Goal: Task Accomplishment & Management: Complete application form

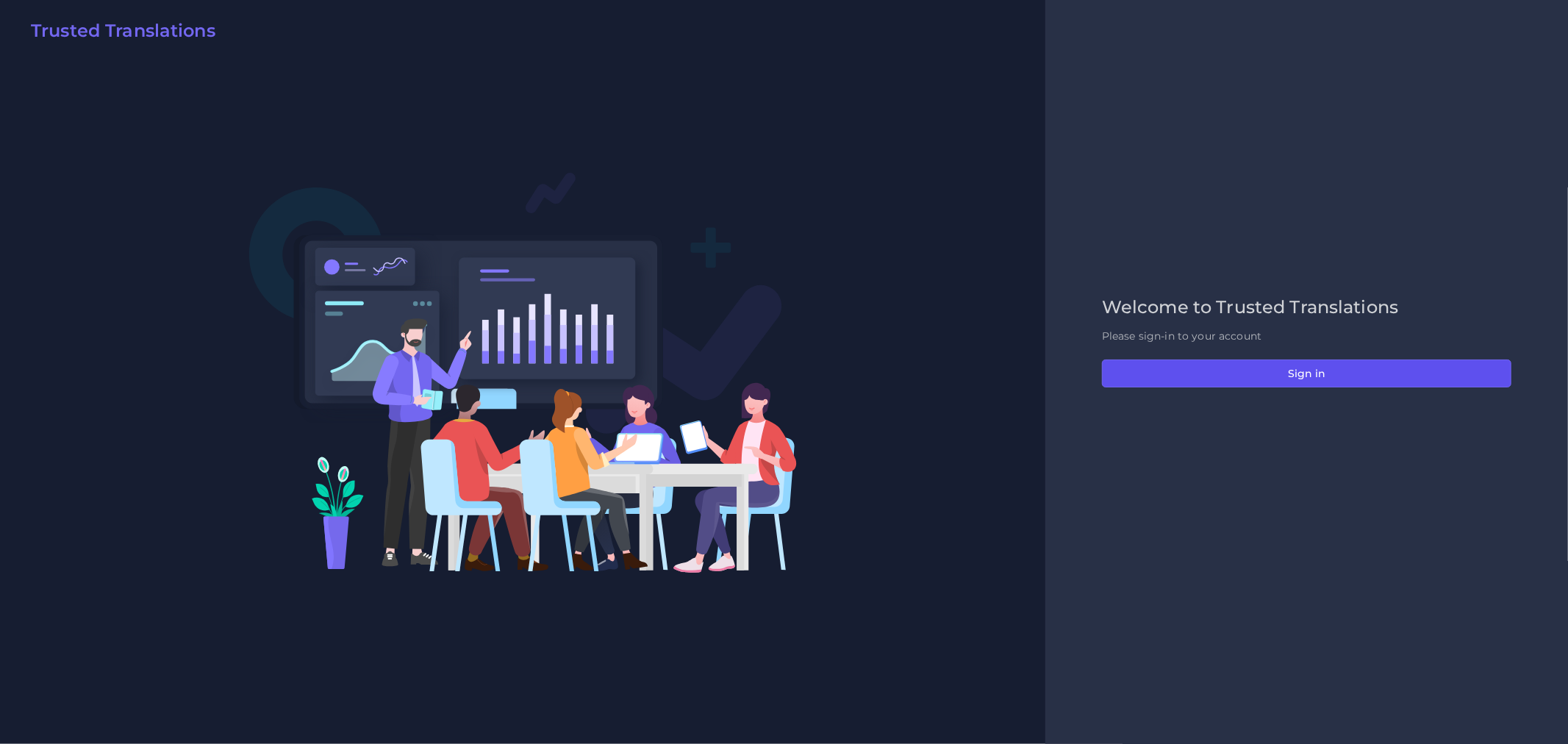
click at [1271, 380] on button "Sign in" at bounding box center [1307, 374] width 410 height 28
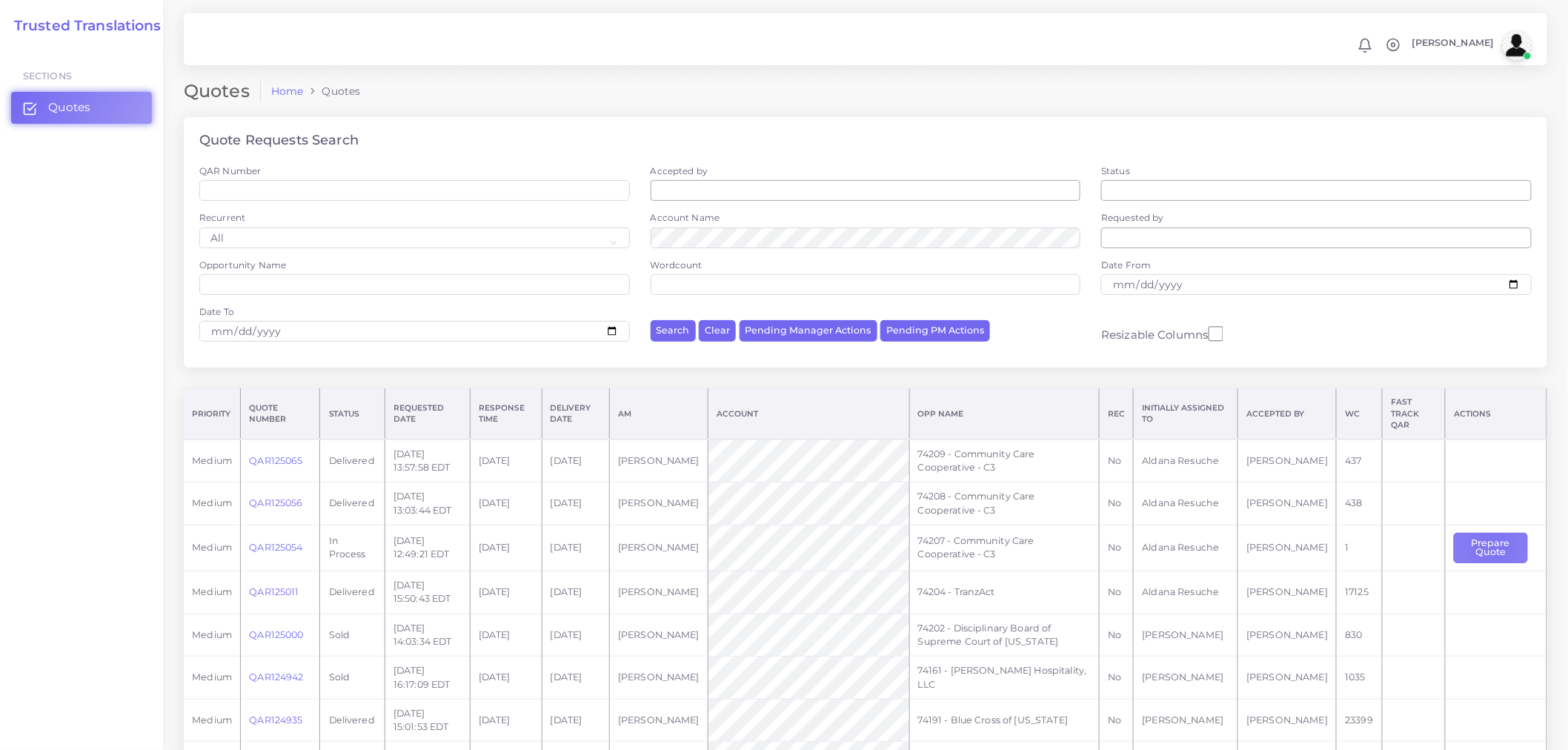
click at [1488, 536] on button "Prepare Quote" at bounding box center [1490, 548] width 73 height 30
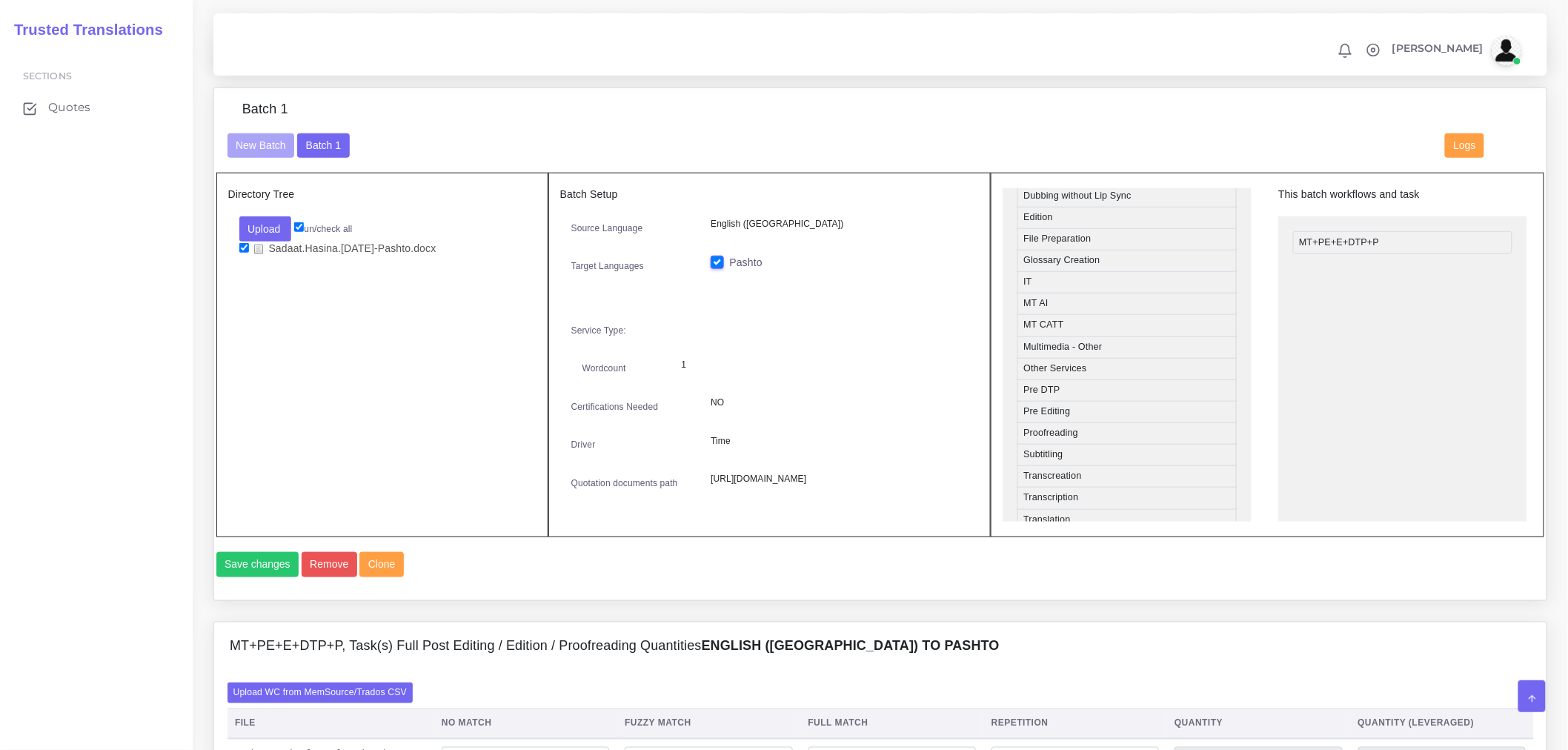
scroll to position [658, 0]
drag, startPoint x: 1052, startPoint y: 368, endPoint x: 1314, endPoint y: 254, distance: 285.7
click at [267, 577] on button "Save changes" at bounding box center [258, 564] width 83 height 25
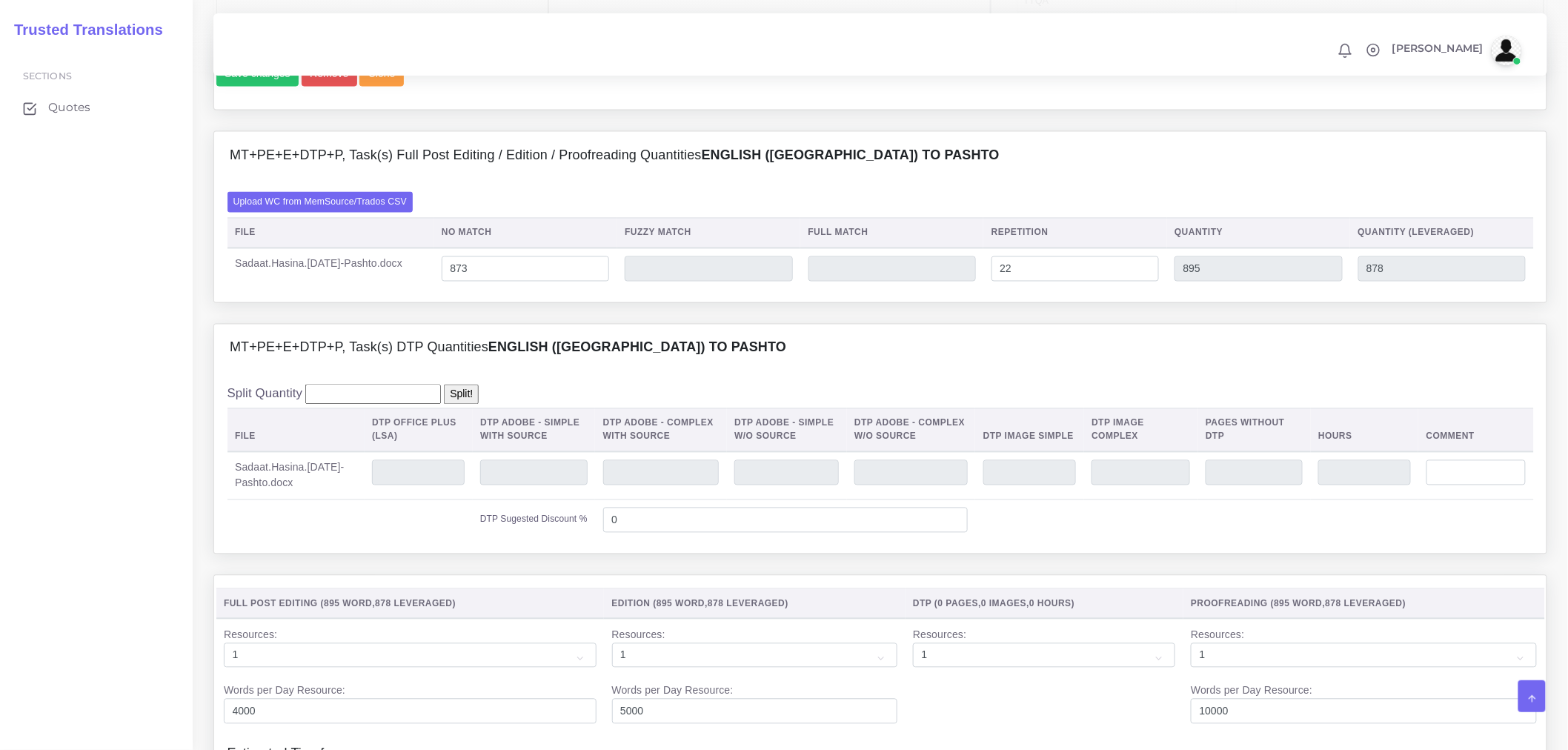
scroll to position [1070, 0]
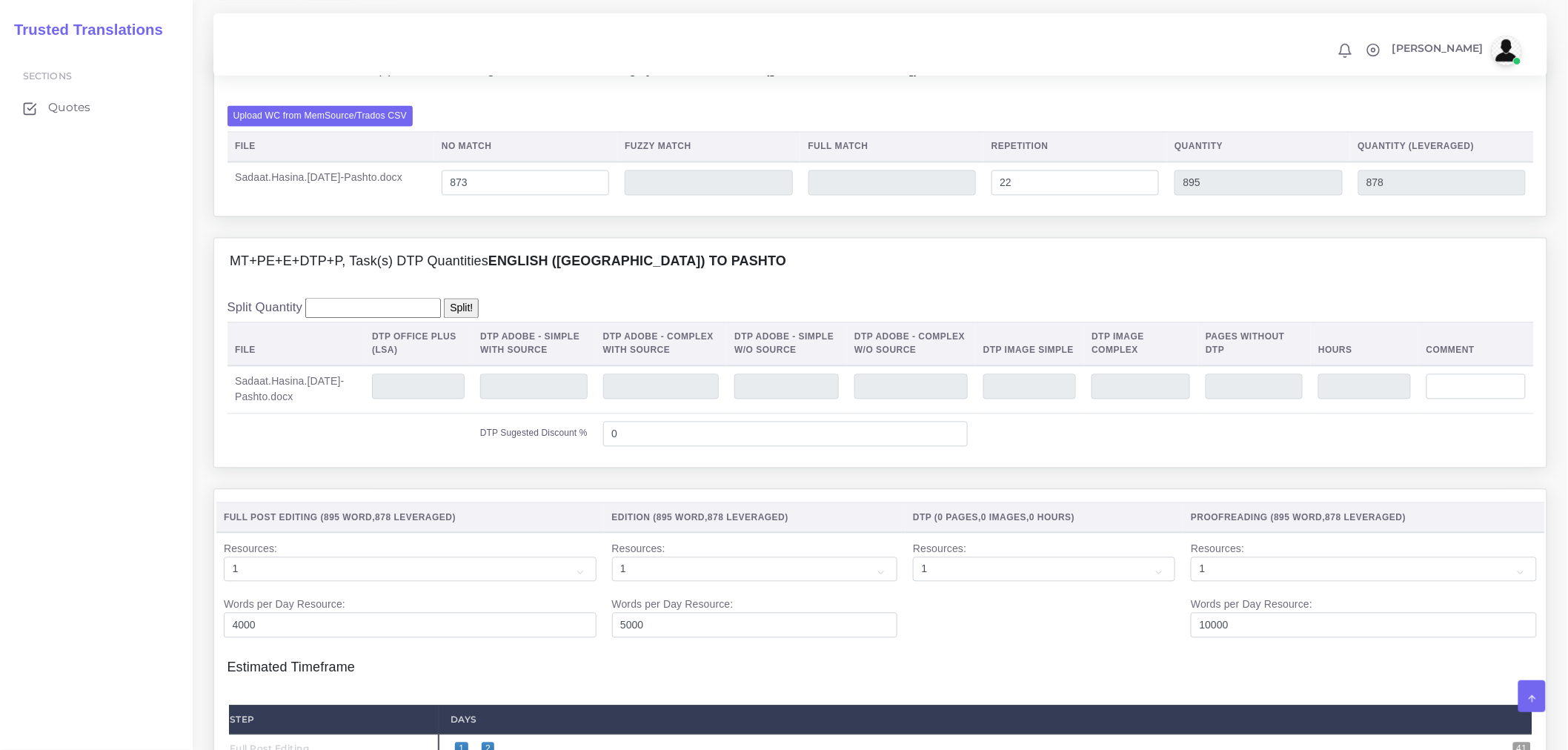
click at [449, 454] on td "DTP Sugested Discount %" at bounding box center [411, 434] width 368 height 41
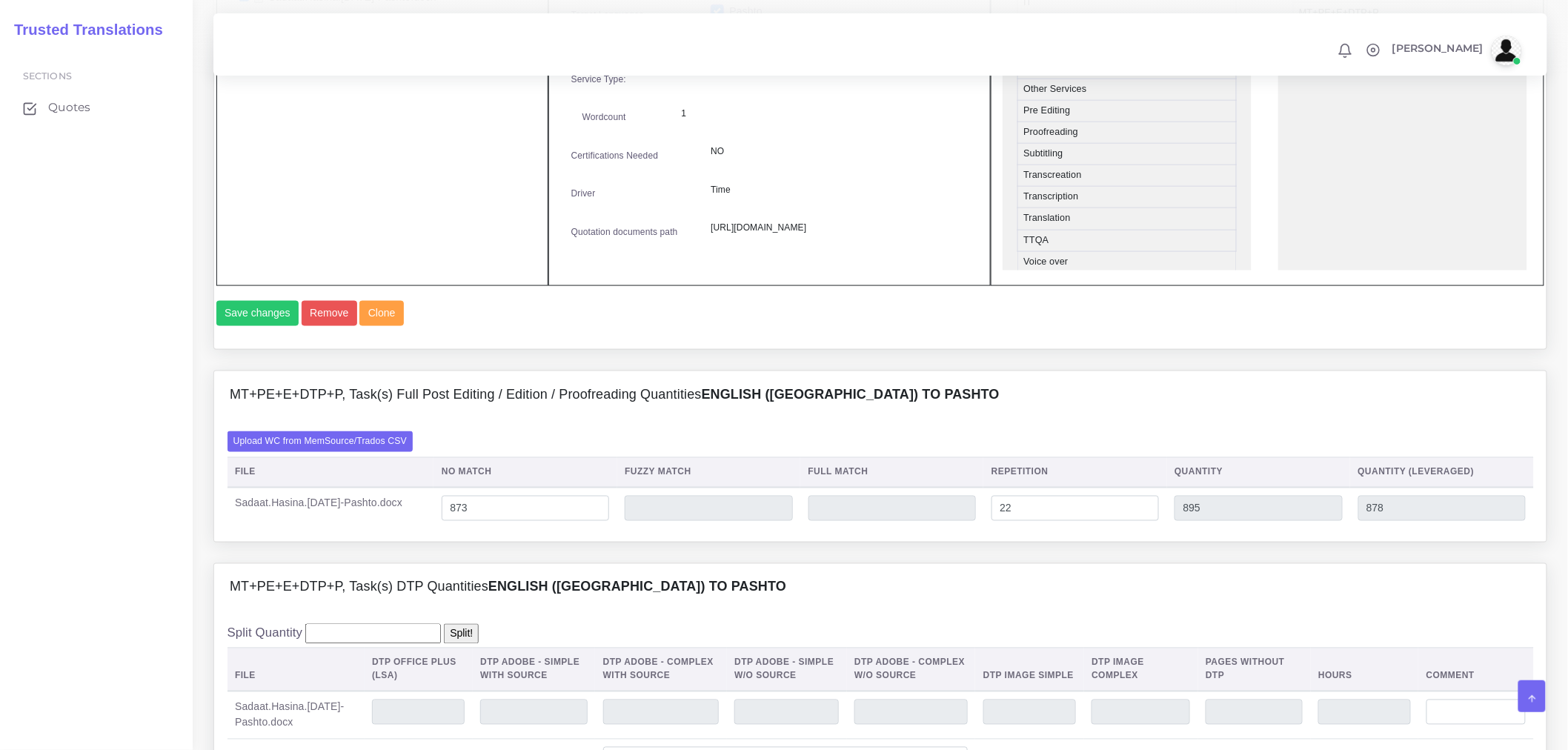
scroll to position [658, 0]
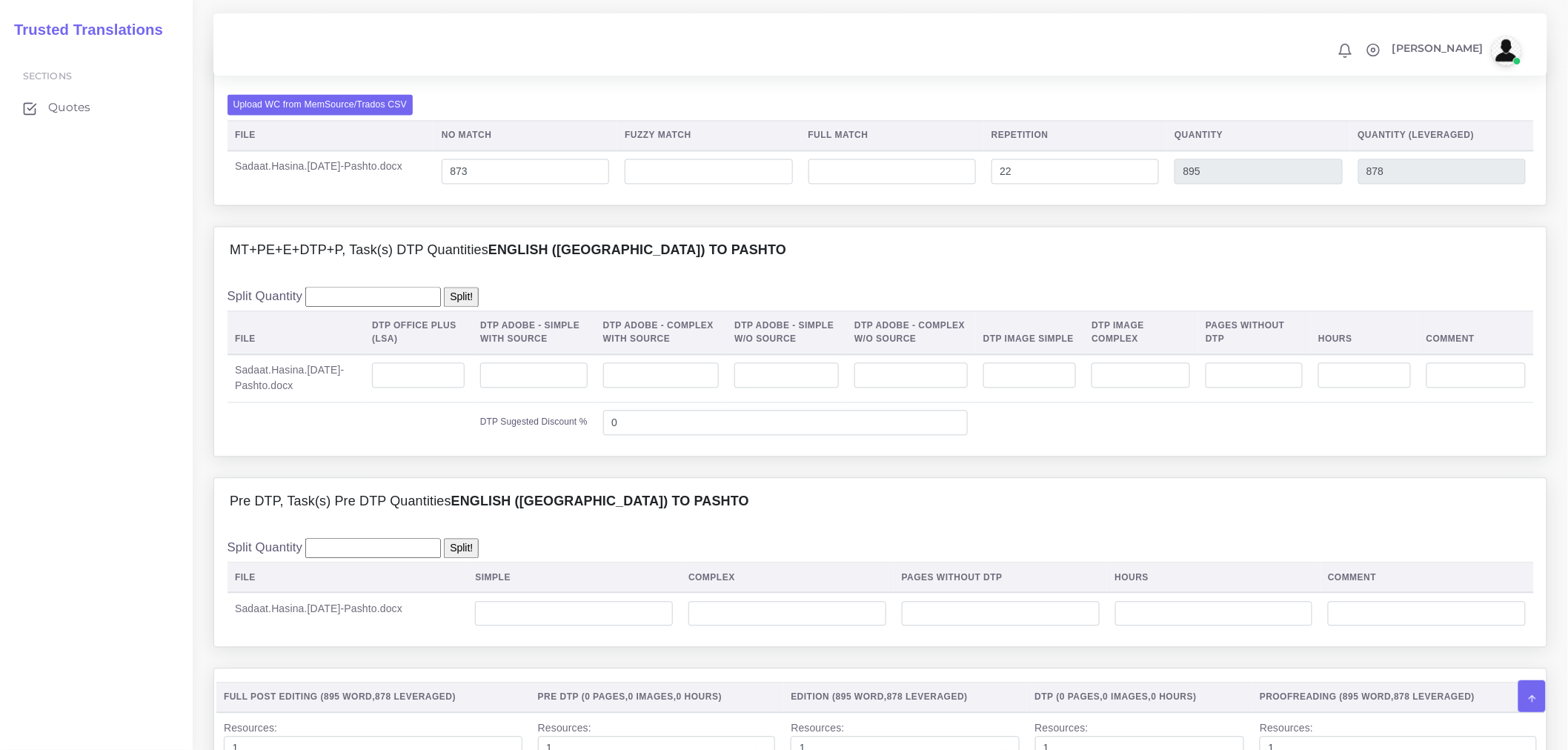
scroll to position [1152, 0]
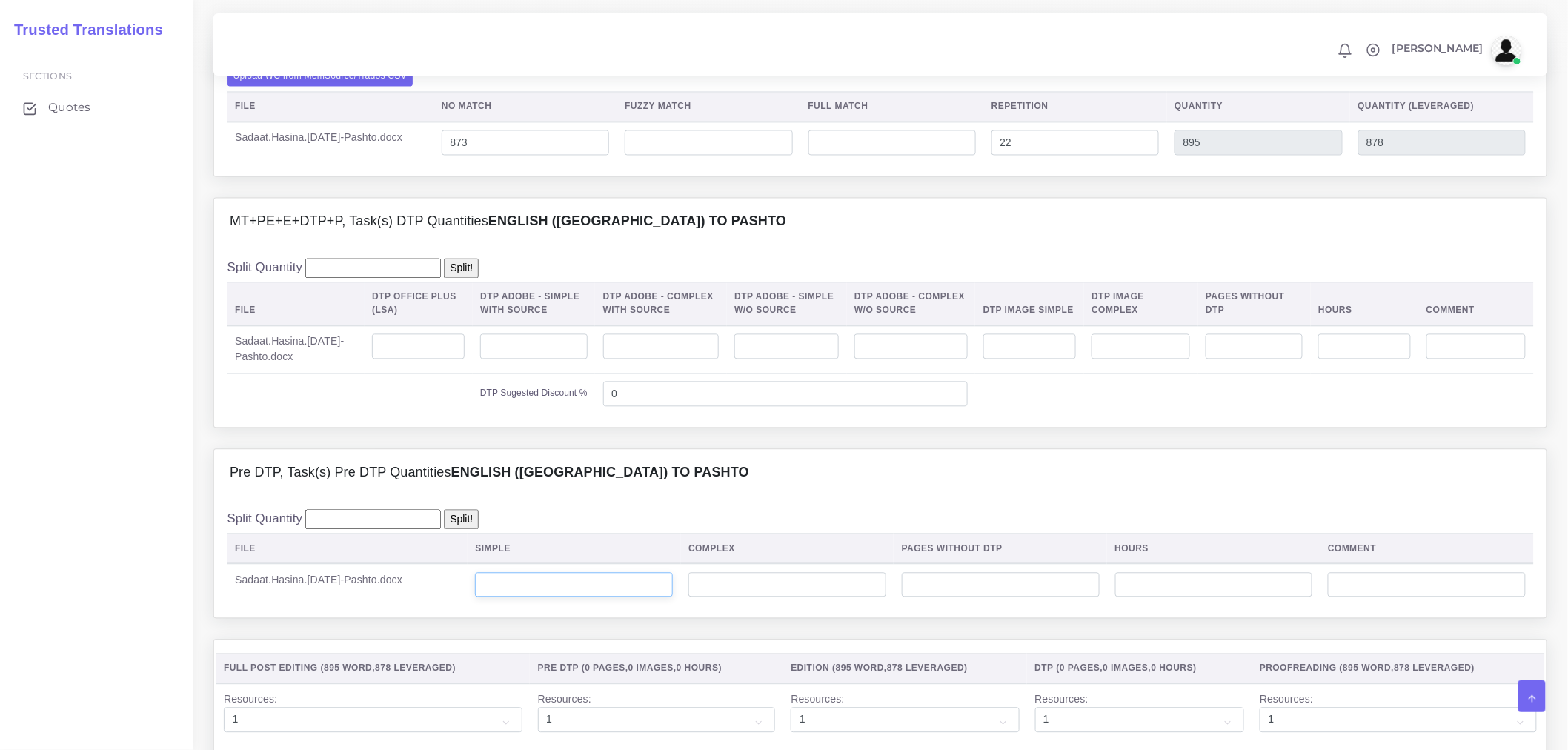
click at [651, 598] on input "number" at bounding box center [574, 585] width 198 height 25
type input "4"
click at [683, 360] on input "number" at bounding box center [661, 346] width 116 height 25
drag, startPoint x: 695, startPoint y: 384, endPoint x: 568, endPoint y: 386, distance: 127.0
click at [568, 374] on tr "Sadaat.Hasina.8.27.25-Pashto.docx 4" at bounding box center [881, 350] width 1306 height 48
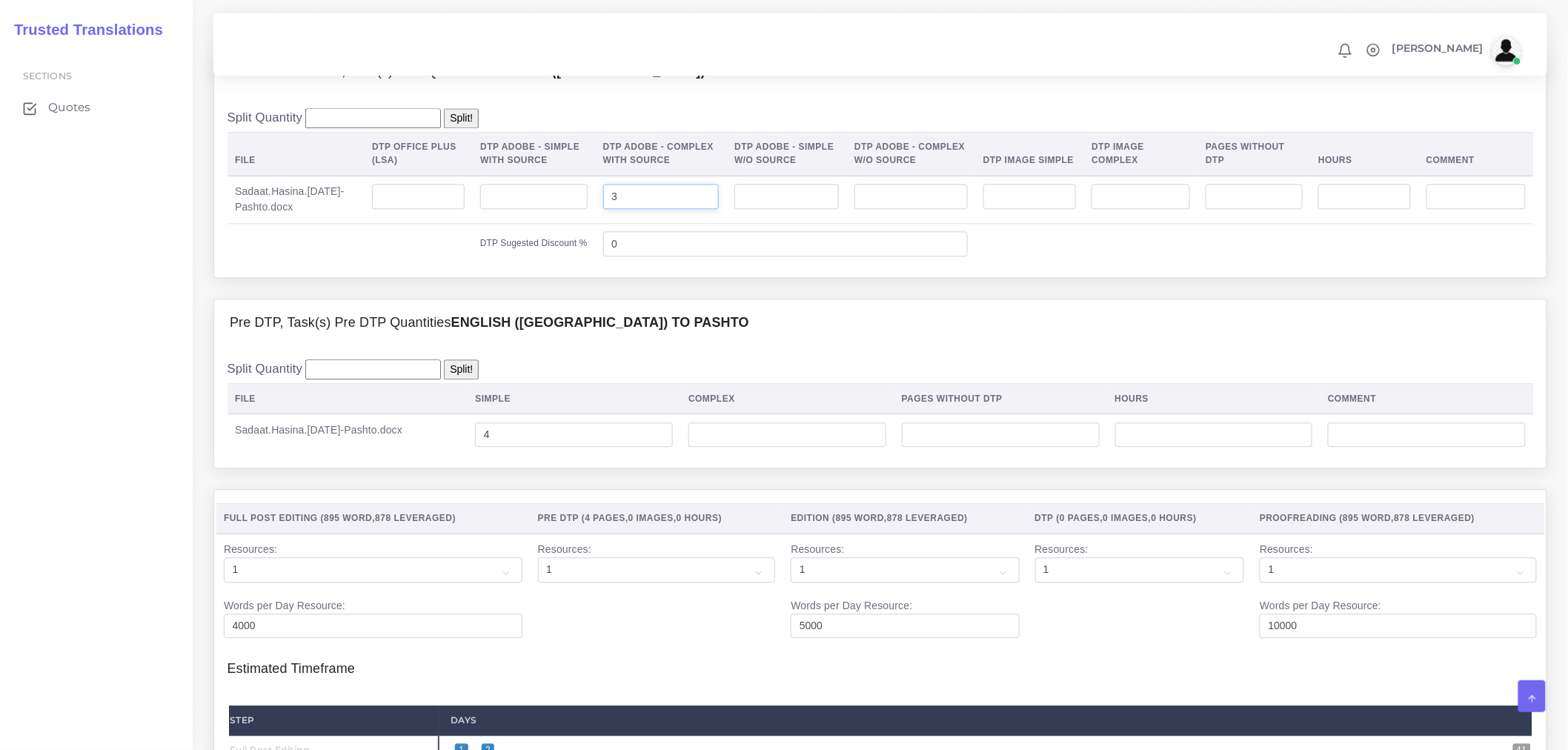
scroll to position [1317, 0]
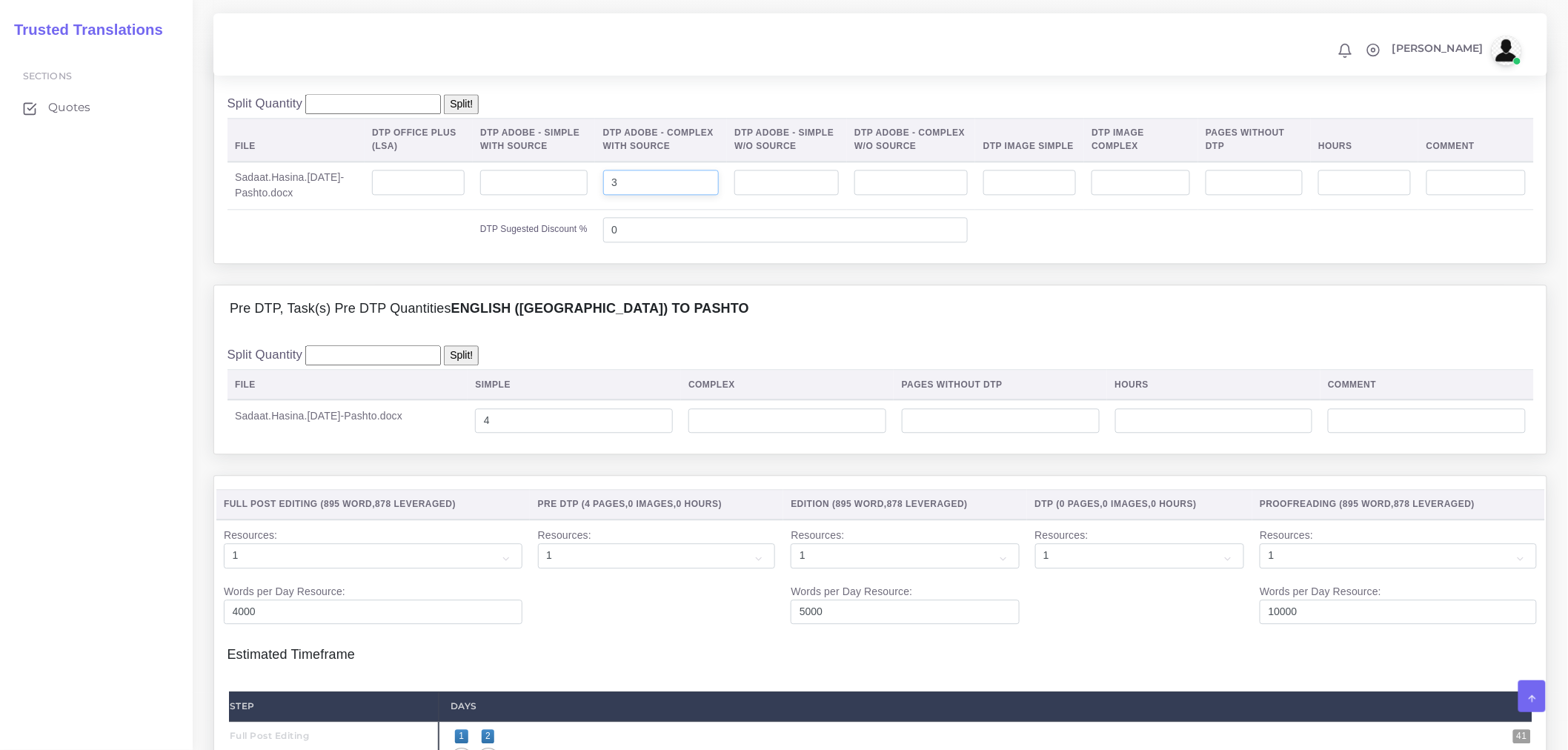
type input "3"
drag, startPoint x: 560, startPoint y: 459, endPoint x: 470, endPoint y: 459, distance: 90.0
click at [470, 441] on tr "Sadaat.Hasina.8.27.25-Pashto.docx 4" at bounding box center [881, 420] width 1306 height 42
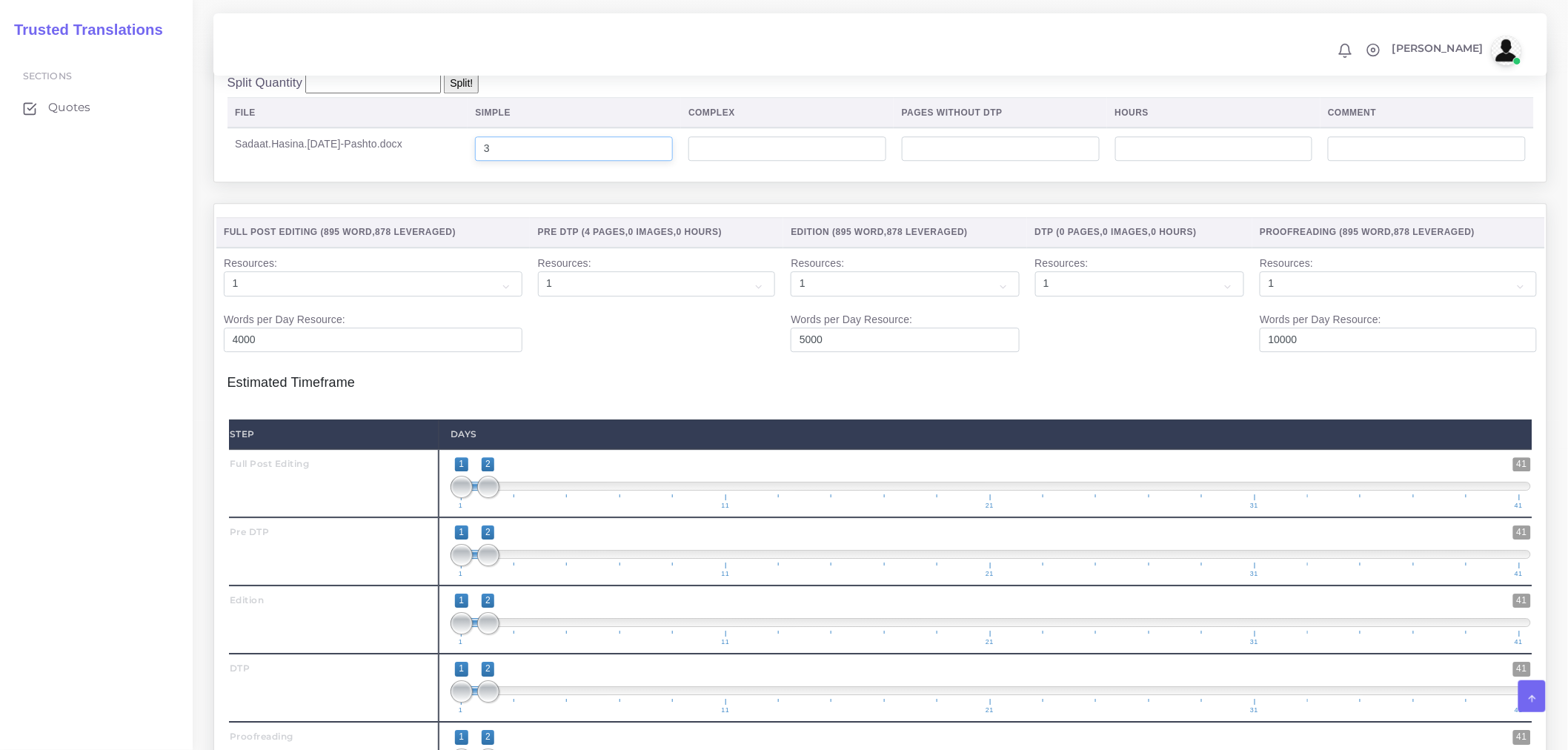
scroll to position [1729, 0]
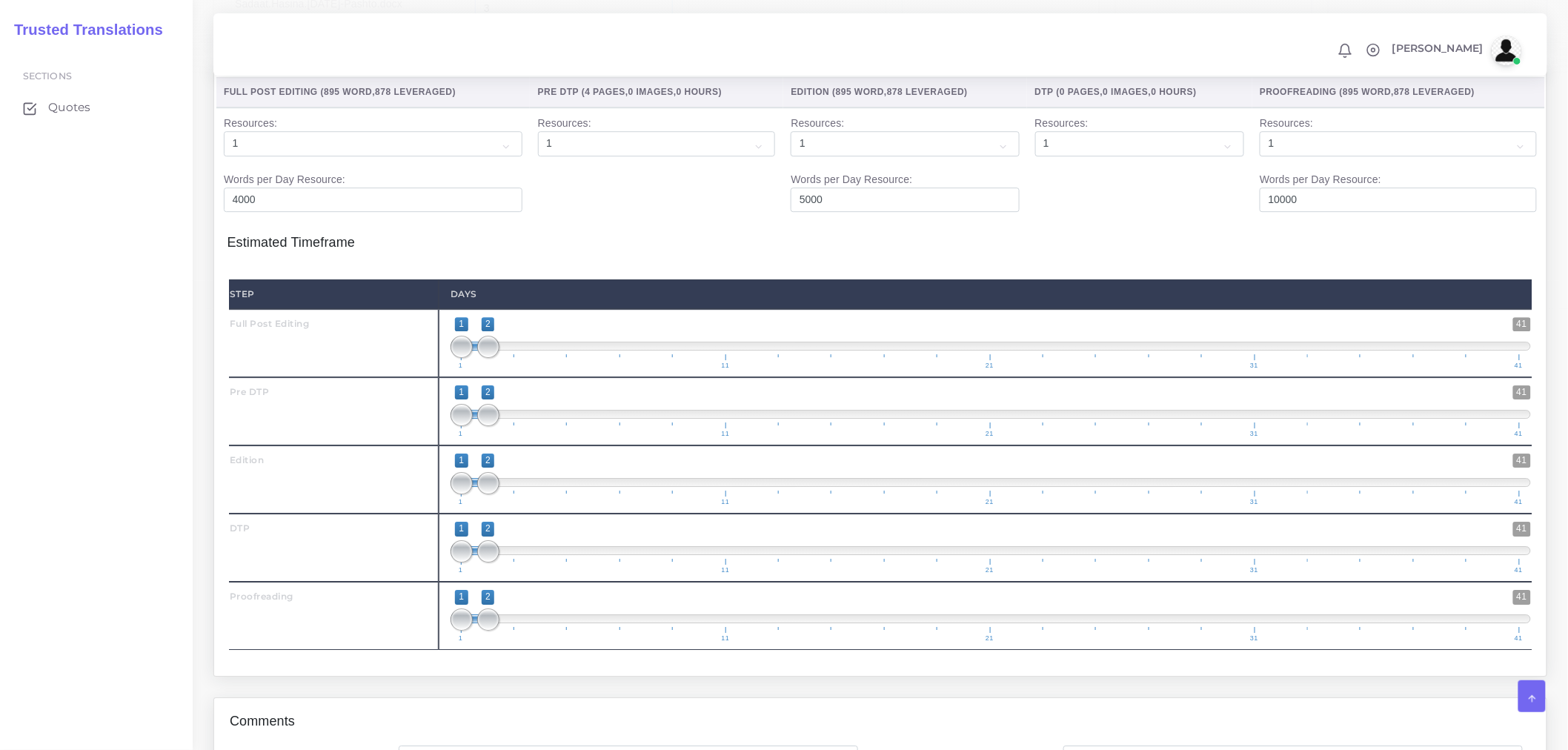
type input "3"
click at [483, 426] on span at bounding box center [488, 415] width 22 height 22
click at [482, 358] on span at bounding box center [488, 346] width 22 height 22
type input "1;1"
drag, startPoint x: 484, startPoint y: 452, endPoint x: 452, endPoint y: 450, distance: 32.1
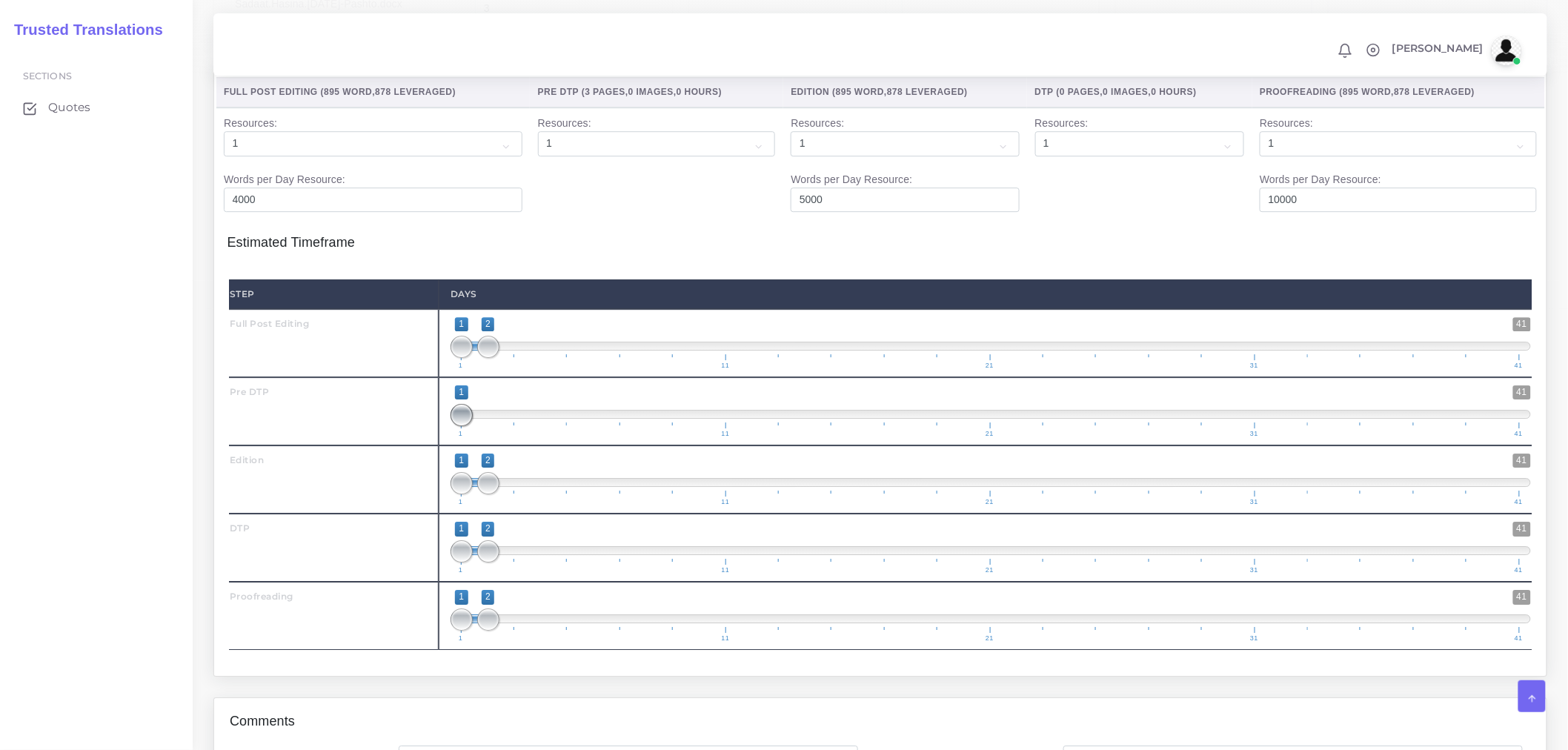
click at [452, 426] on span at bounding box center [461, 415] width 22 height 22
drag, startPoint x: 487, startPoint y: 386, endPoint x: 499, endPoint y: 390, distance: 12.6
click at [499, 358] on span at bounding box center [488, 346] width 22 height 22
drag, startPoint x: 468, startPoint y: 389, endPoint x: 494, endPoint y: 392, distance: 26.2
click at [494, 358] on span at bounding box center [488, 346] width 22 height 22
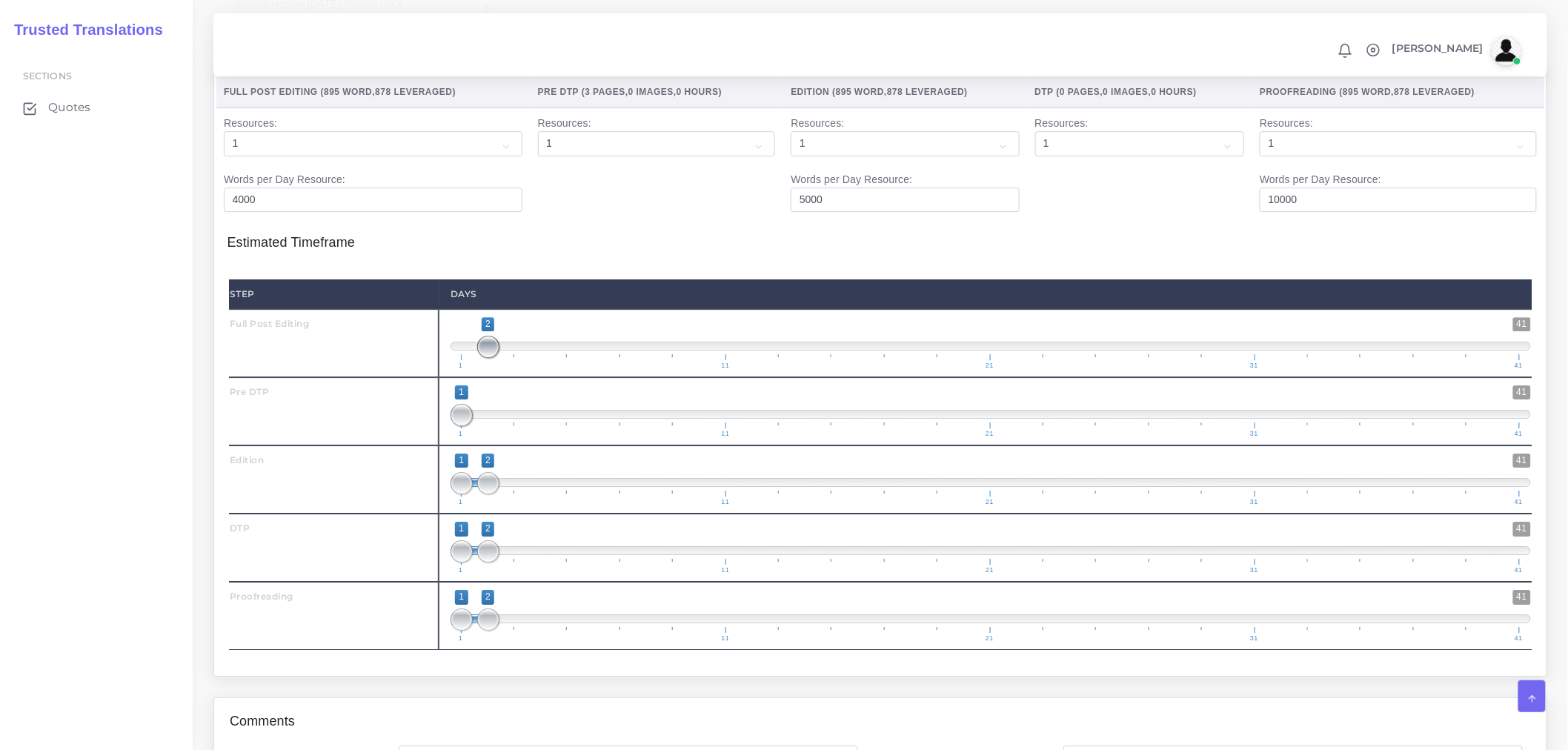
drag, startPoint x: 493, startPoint y: 389, endPoint x: 520, endPoint y: 388, distance: 27.0
click at [520, 369] on span "1 41 2 2 2 — 2 1 11 21 31 41" at bounding box center [990, 343] width 1081 height 52
drag, startPoint x: 490, startPoint y: 389, endPoint x: 537, endPoint y: 390, distance: 47.0
click at [537, 369] on span "1 41 2 2 2 — 2 1 11 21 31 41" at bounding box center [990, 343] width 1081 height 52
click at [497, 358] on span at bounding box center [488, 346] width 22 height 22
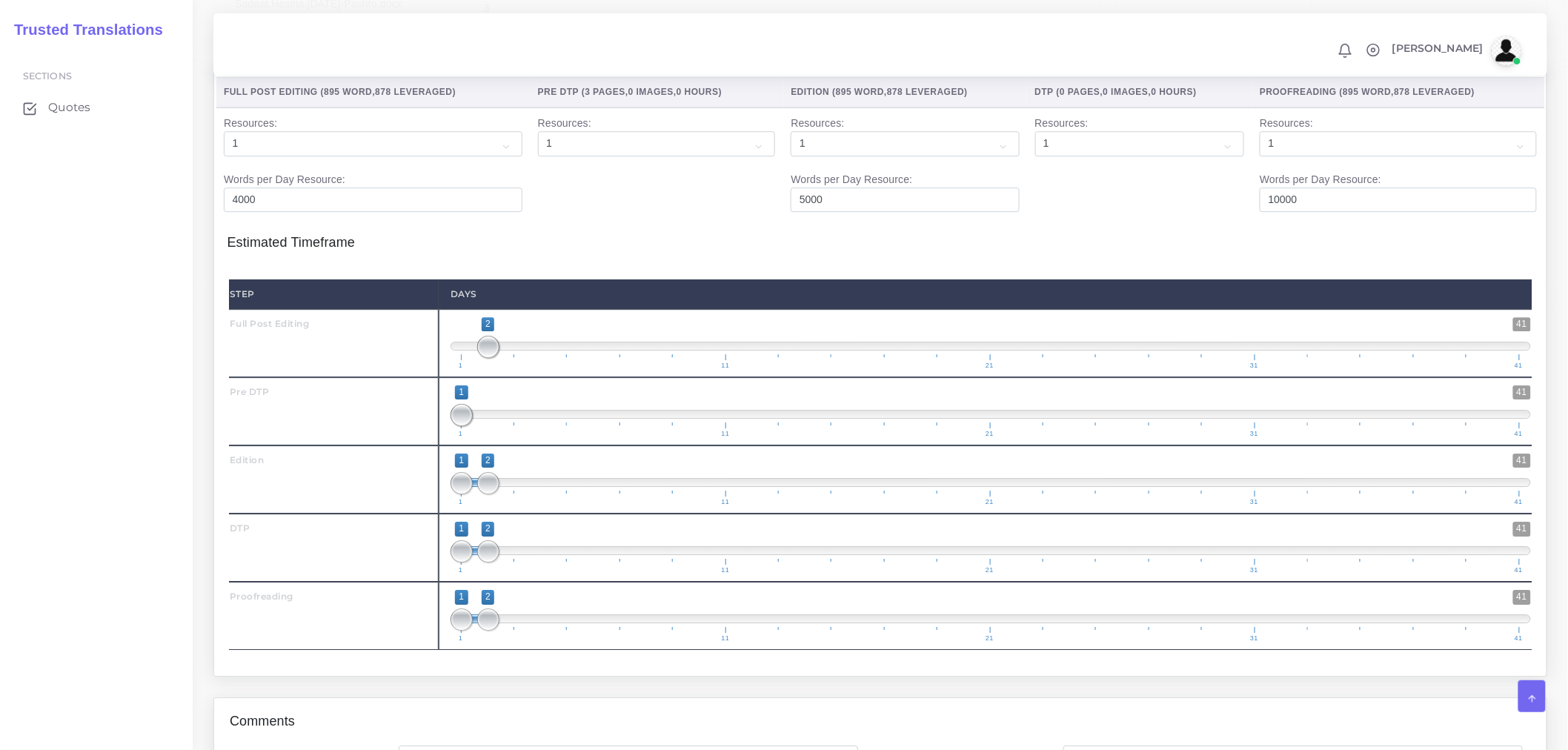
click at [497, 358] on span at bounding box center [488, 346] width 22 height 22
drag, startPoint x: 475, startPoint y: 394, endPoint x: 440, endPoint y: 395, distance: 35.0
click at [440, 377] on div "1 41 1 2 1 — 2 1 11 21 31 41 1;2" at bounding box center [991, 343] width 1104 height 68
drag, startPoint x: 490, startPoint y: 386, endPoint x: 515, endPoint y: 388, distance: 25.1
click at [515, 358] on span at bounding box center [514, 346] width 22 height 22
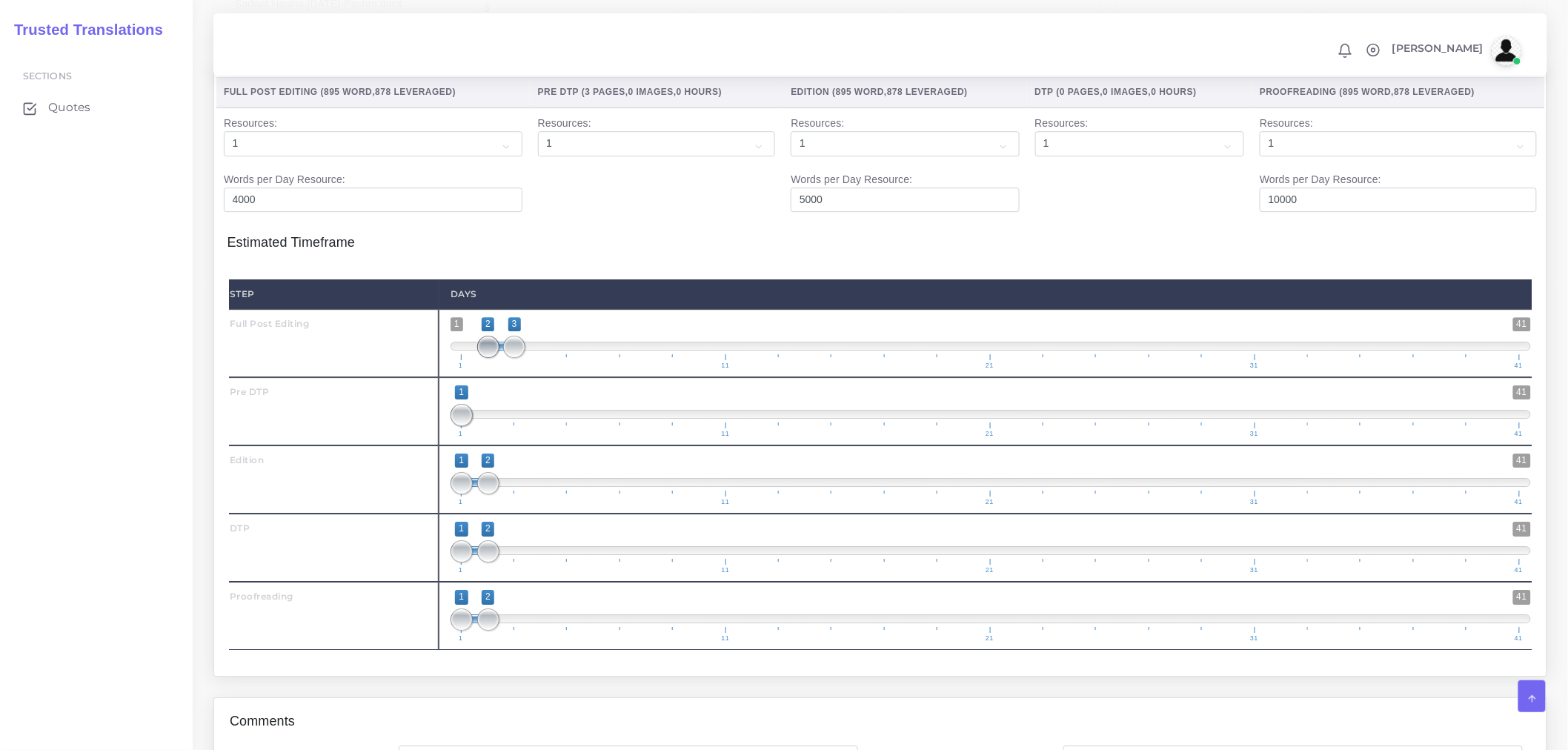
drag, startPoint x: 454, startPoint y: 389, endPoint x: 476, endPoint y: 391, distance: 22.1
click at [476, 369] on span "1 41 2 3 2 — 3 1 11 21 31 41" at bounding box center [990, 343] width 1081 height 52
drag, startPoint x: 485, startPoint y: 396, endPoint x: 458, endPoint y: 390, distance: 27.7
click at [457, 358] on span at bounding box center [461, 346] width 22 height 22
click at [485, 369] on span "1 41 1 3 1 — 3 1 11 21 31 41" at bounding box center [990, 343] width 1081 height 52
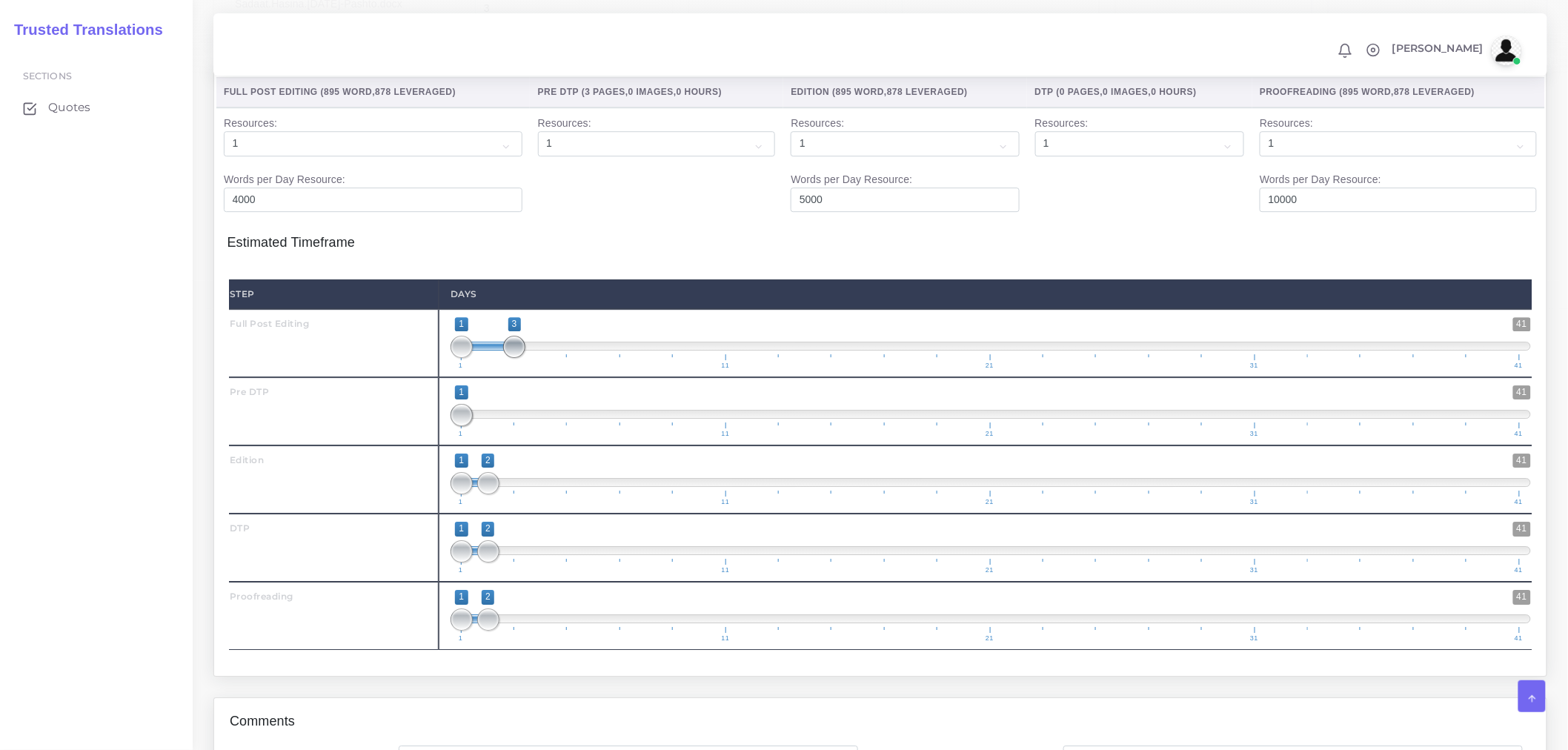
type input "1;2"
drag, startPoint x: 513, startPoint y: 389, endPoint x: 486, endPoint y: 392, distance: 27.2
click at [486, 358] on span at bounding box center [488, 346] width 22 height 22
drag, startPoint x: 484, startPoint y: 525, endPoint x: 512, endPoint y: 520, distance: 28.4
click at [512, 494] on span at bounding box center [514, 483] width 22 height 22
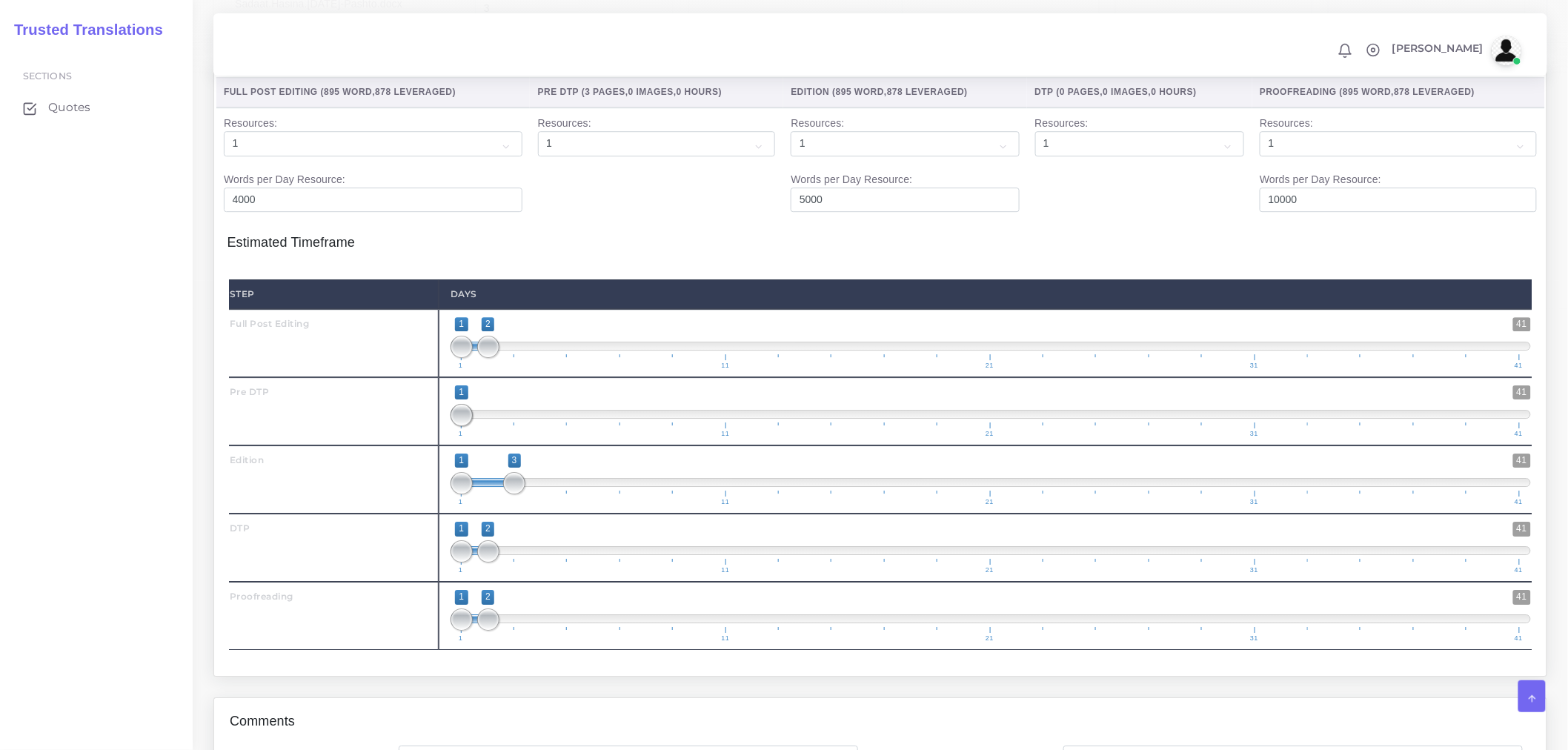
click at [475, 487] on span at bounding box center [487, 483] width 52 height 9
type input "2;3"
drag, startPoint x: 463, startPoint y: 523, endPoint x: 491, endPoint y: 520, distance: 28.2
click at [491, 494] on span at bounding box center [488, 483] width 22 height 22
drag, startPoint x: 487, startPoint y: 595, endPoint x: 521, endPoint y: 589, distance: 34.5
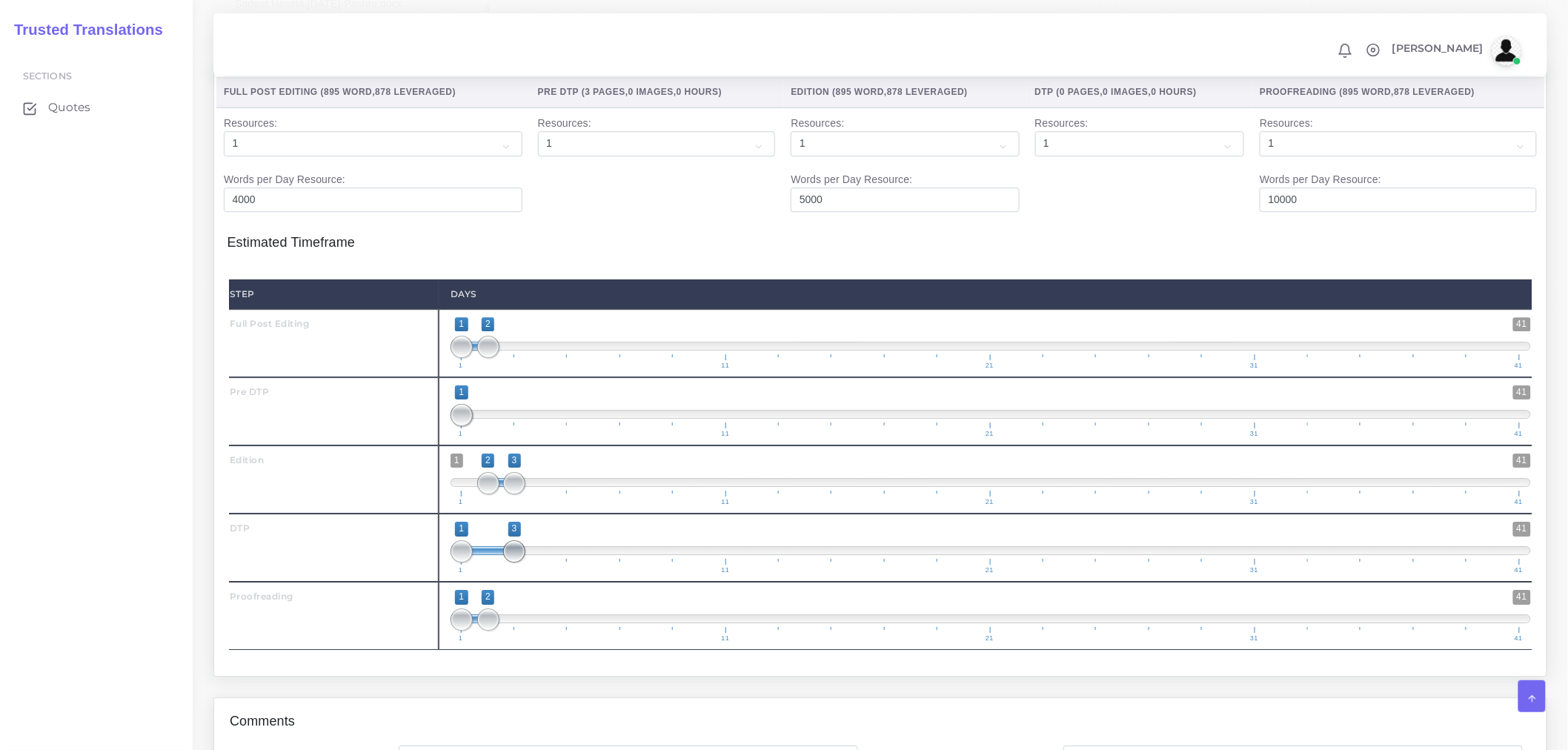
click at [521, 563] on span at bounding box center [514, 551] width 22 height 22
drag, startPoint x: 462, startPoint y: 590, endPoint x: 531, endPoint y: 594, distance: 69.1
click at [531, 574] on span "1 41 3 3 3 — 3 1 11 21 31 41" at bounding box center [990, 548] width 1081 height 52
drag, startPoint x: 506, startPoint y: 597, endPoint x: 536, endPoint y: 590, distance: 30.8
click at [536, 574] on span "1 41 3 3 3 — 3 1 11 21 31 41" at bounding box center [990, 548] width 1081 height 52
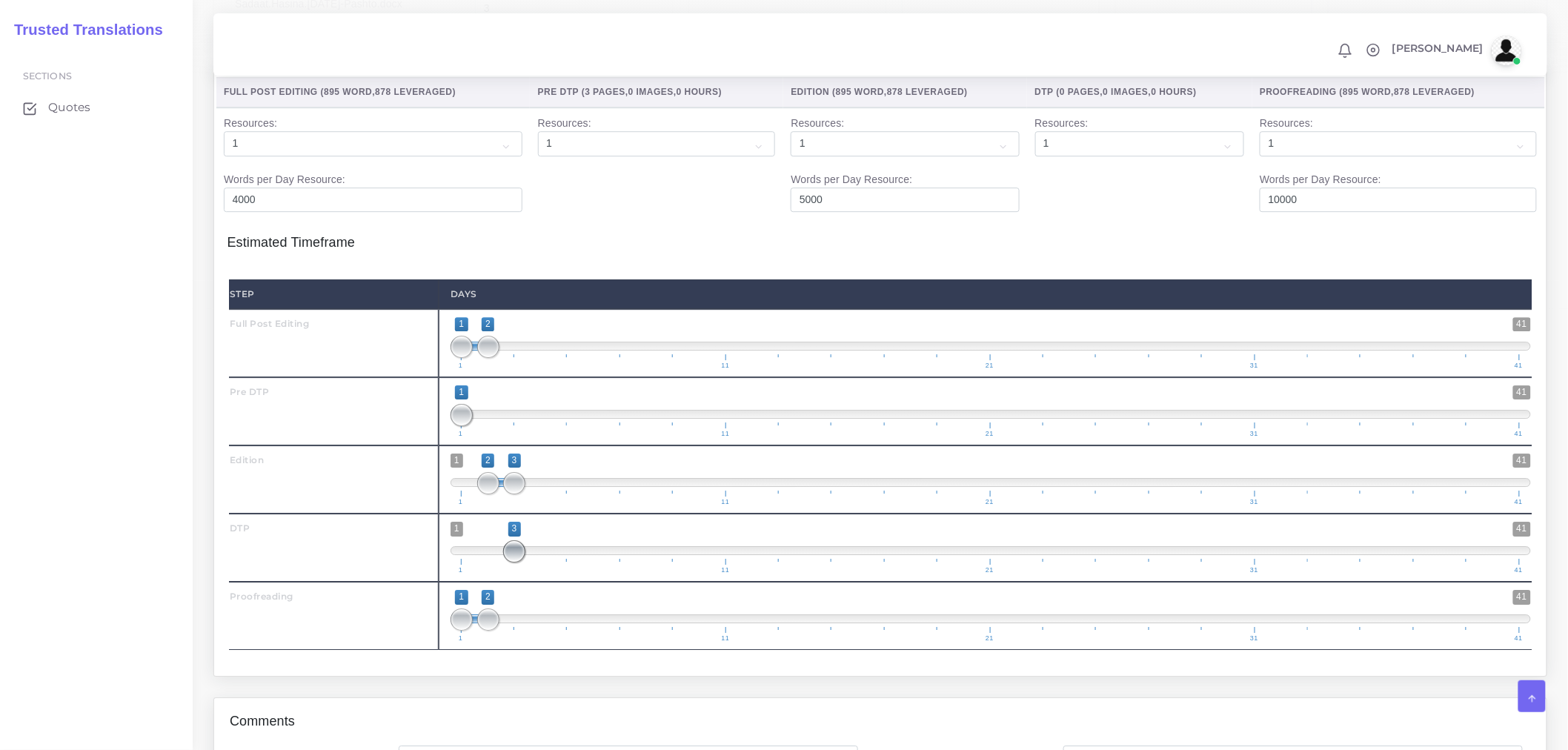
drag, startPoint x: 523, startPoint y: 594, endPoint x: 558, endPoint y: 590, distance: 35.2
click at [558, 574] on span "1 41 3 3 3 — 3 1 11 21 31 41" at bounding box center [990, 548] width 1081 height 52
click at [544, 555] on span at bounding box center [990, 551] width 1081 height 9
click at [521, 574] on span "1 41 4 4 4 — 4 1 11 21 31 41" at bounding box center [990, 548] width 1081 height 52
drag, startPoint x: 521, startPoint y: 592, endPoint x: 553, endPoint y: 586, distance: 32.6
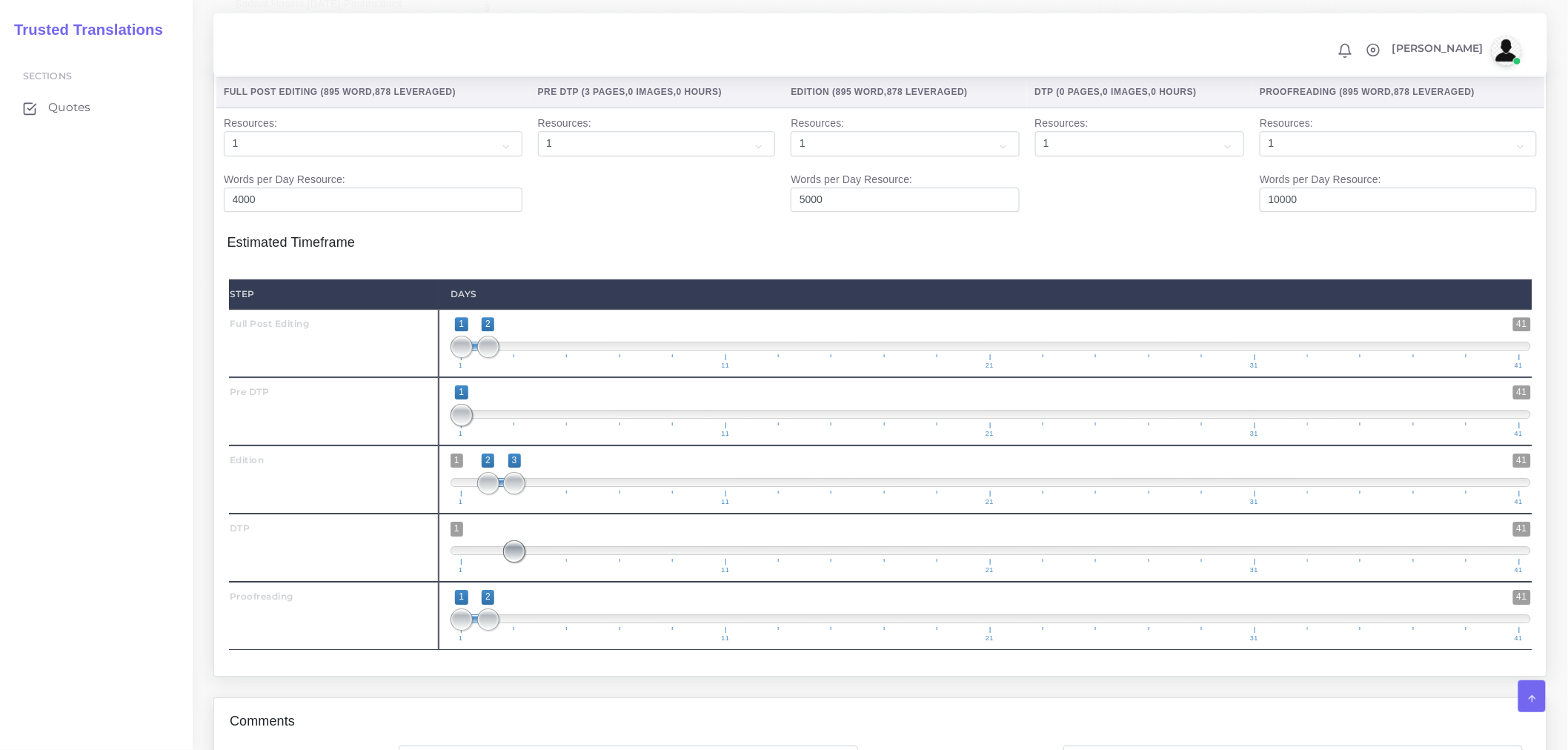
click at [553, 574] on span "1 41 3 3 3 — 3 1 11 21 31 41" at bounding box center [990, 548] width 1081 height 52
click at [537, 574] on span "1 41 3 3 3 — 3 1 11 21 31 41" at bounding box center [990, 548] width 1081 height 52
type input "3;4"
drag, startPoint x: 536, startPoint y: 593, endPoint x: 519, endPoint y: 595, distance: 17.1
click at [519, 563] on span at bounding box center [514, 551] width 22 height 22
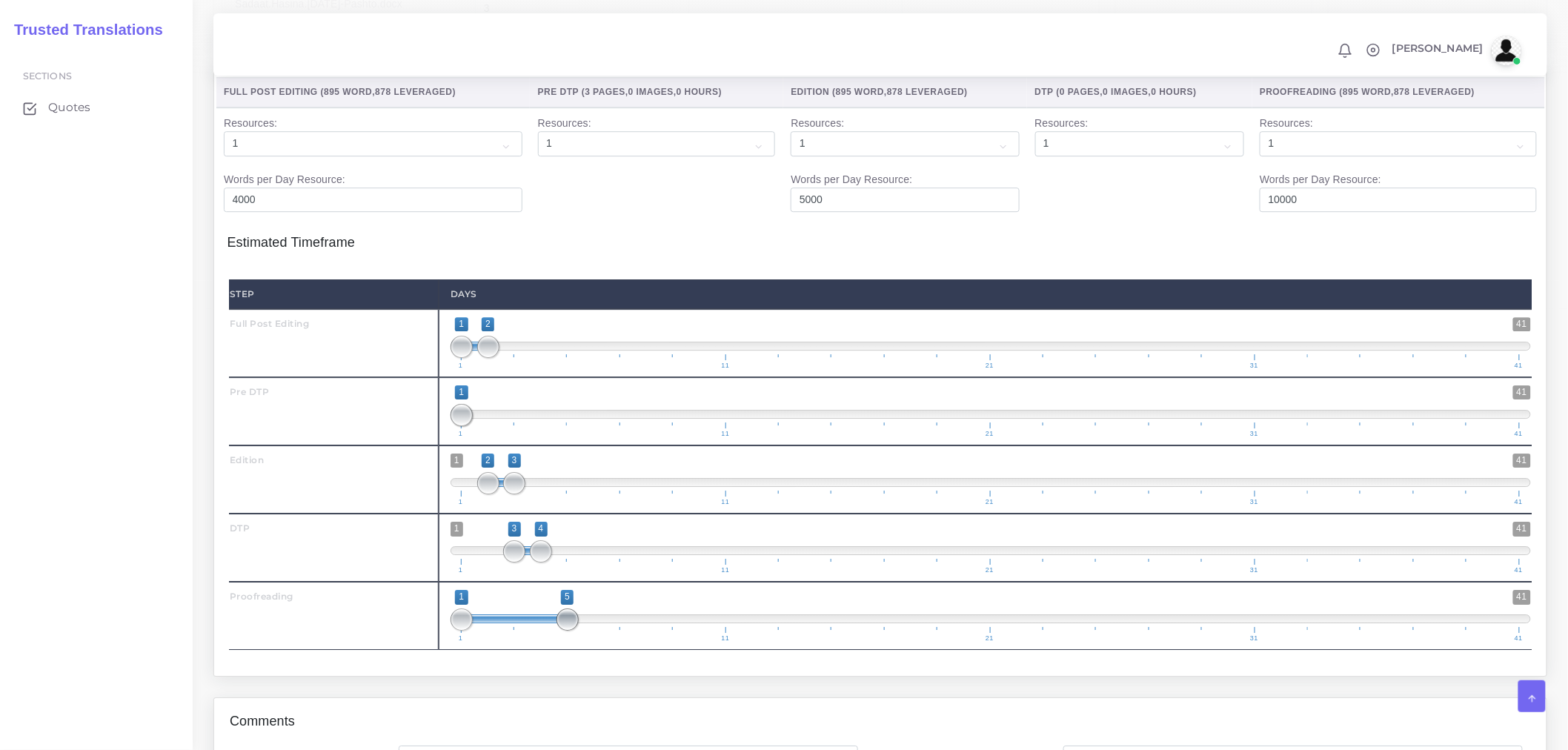
drag, startPoint x: 478, startPoint y: 660, endPoint x: 545, endPoint y: 649, distance: 67.9
click at [545, 642] on span "1 41 1 5 1 — 5 1 11 21 31 41" at bounding box center [990, 616] width 1081 height 52
type input "4;5"
drag, startPoint x: 460, startPoint y: 654, endPoint x: 535, endPoint y: 653, distance: 75.0
click at [535, 631] on span at bounding box center [541, 619] width 22 height 22
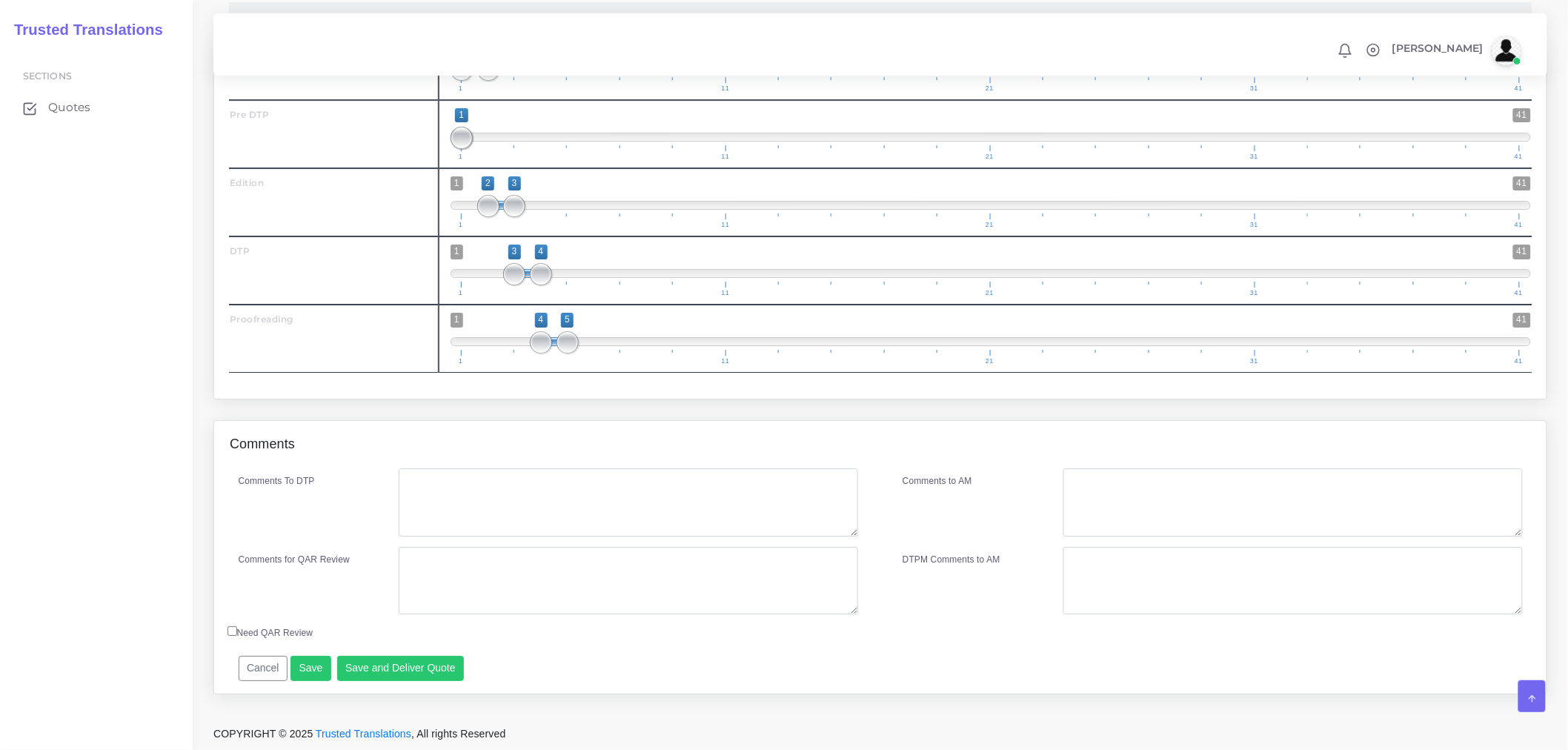
scroll to position [2049, 0]
click at [473, 502] on textarea "Comments To DTP" at bounding box center [628, 503] width 459 height 68
type textarea "DTP in Word."
click at [432, 595] on textarea "Comments for QAR Review" at bounding box center [628, 581] width 459 height 68
type textarea "F"
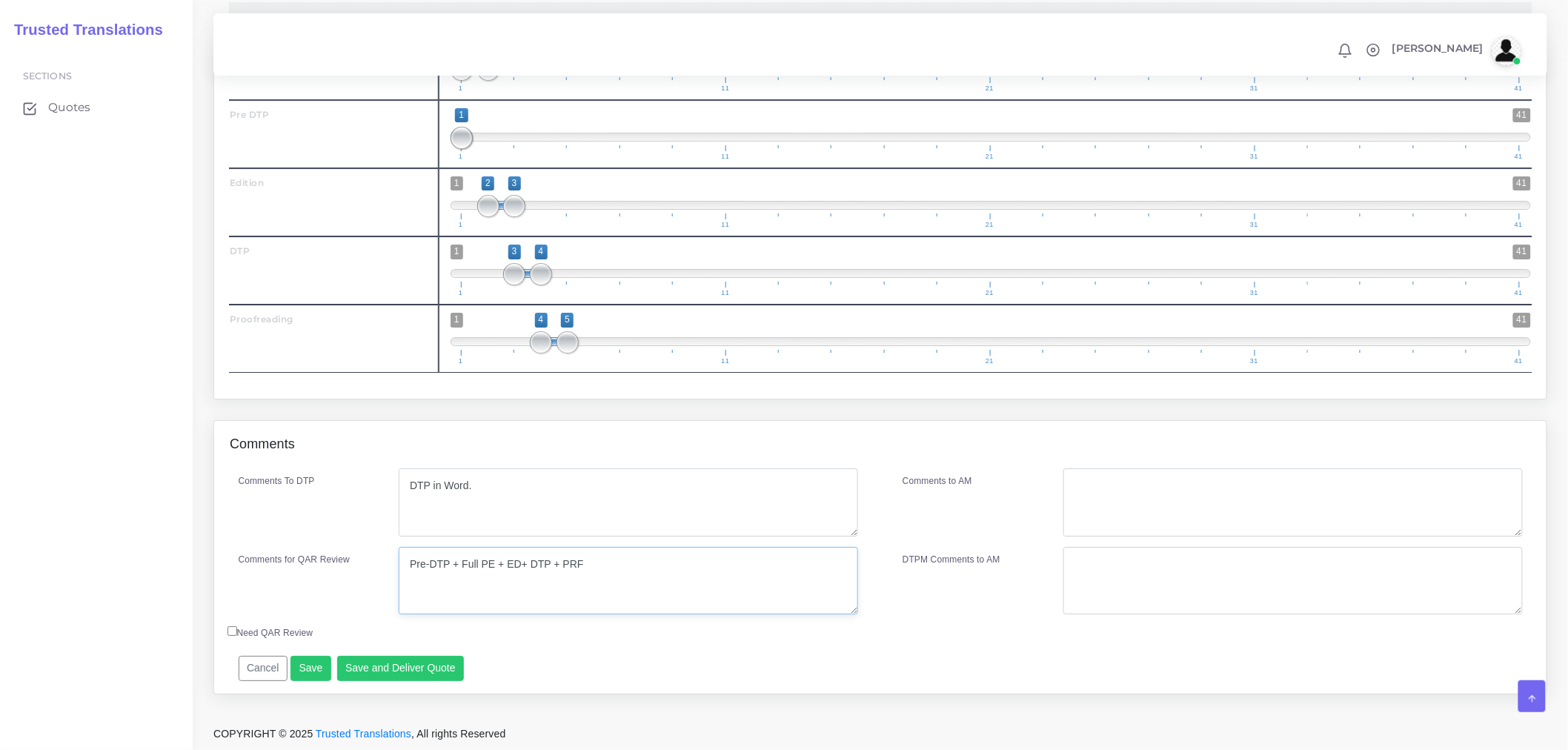
drag, startPoint x: 576, startPoint y: 551, endPoint x: 139, endPoint y: 566, distance: 437.3
type textarea "Pre-DTP + Full PE + ED+ DTP + PRF"
click at [1186, 497] on textarea "Comments to AM" at bounding box center [1293, 503] width 459 height 68
paste textarea "Pre-DTP + Full PE + ED+ DTP + PRF"
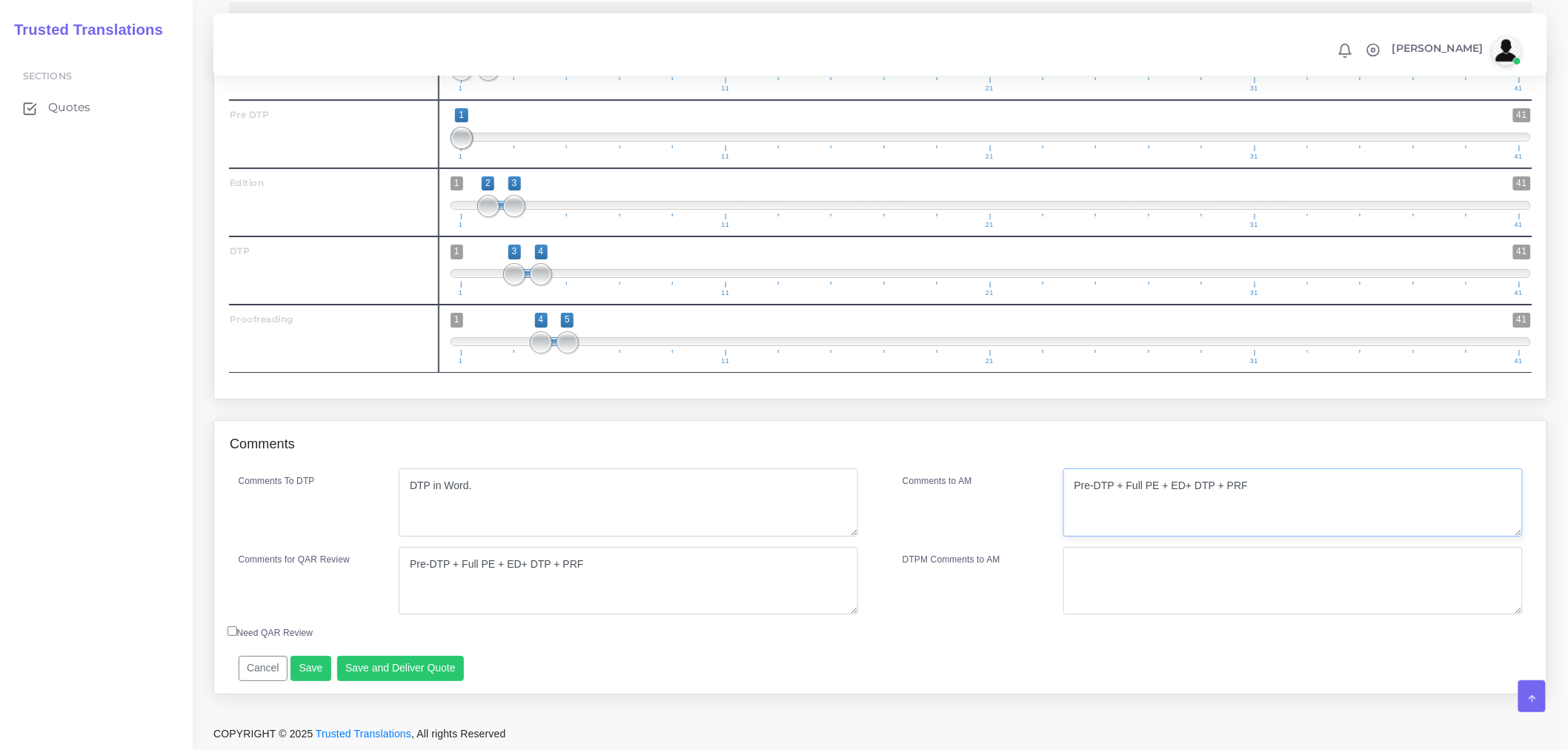
type textarea "Pre-DTP + Full PE + ED+ DTP + PRF"
click at [456, 697] on div "Comments Comments To DTP DTP in Word. Save" at bounding box center [880, 568] width 1356 height 295
click at [302, 669] on button "Save" at bounding box center [311, 668] width 41 height 25
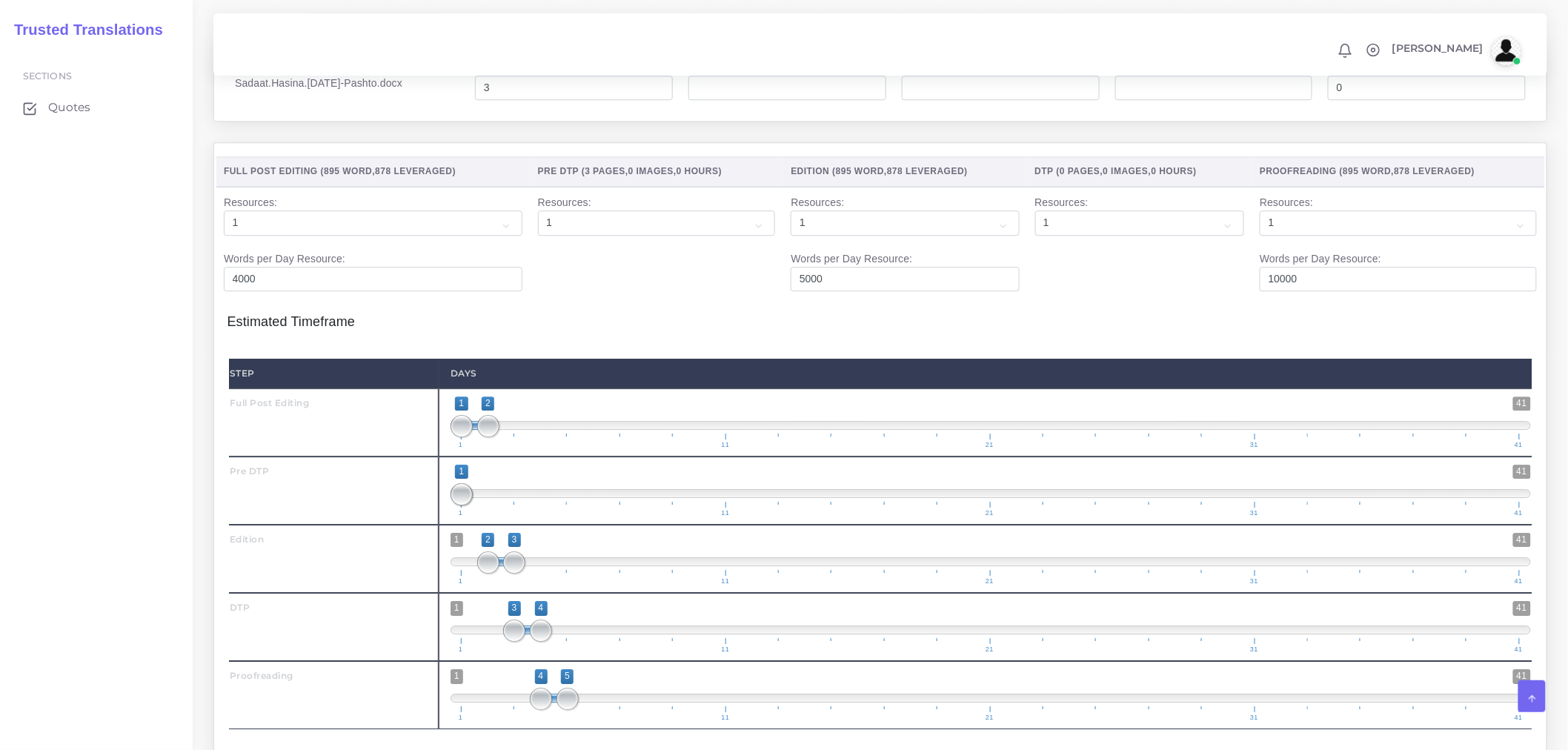
scroll to position [2049, 0]
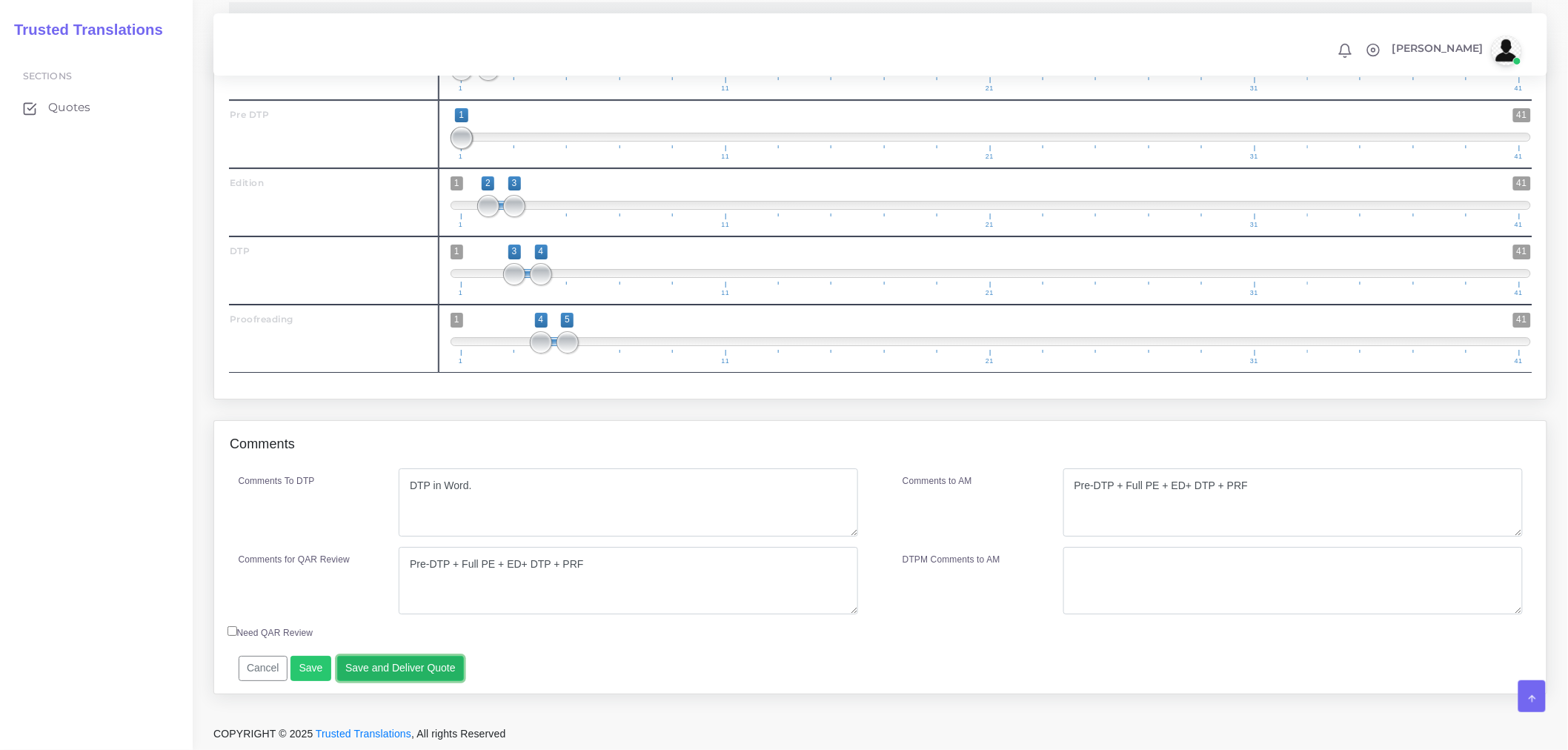
click at [383, 669] on button "Save and Deliver Quote" at bounding box center [401, 668] width 128 height 25
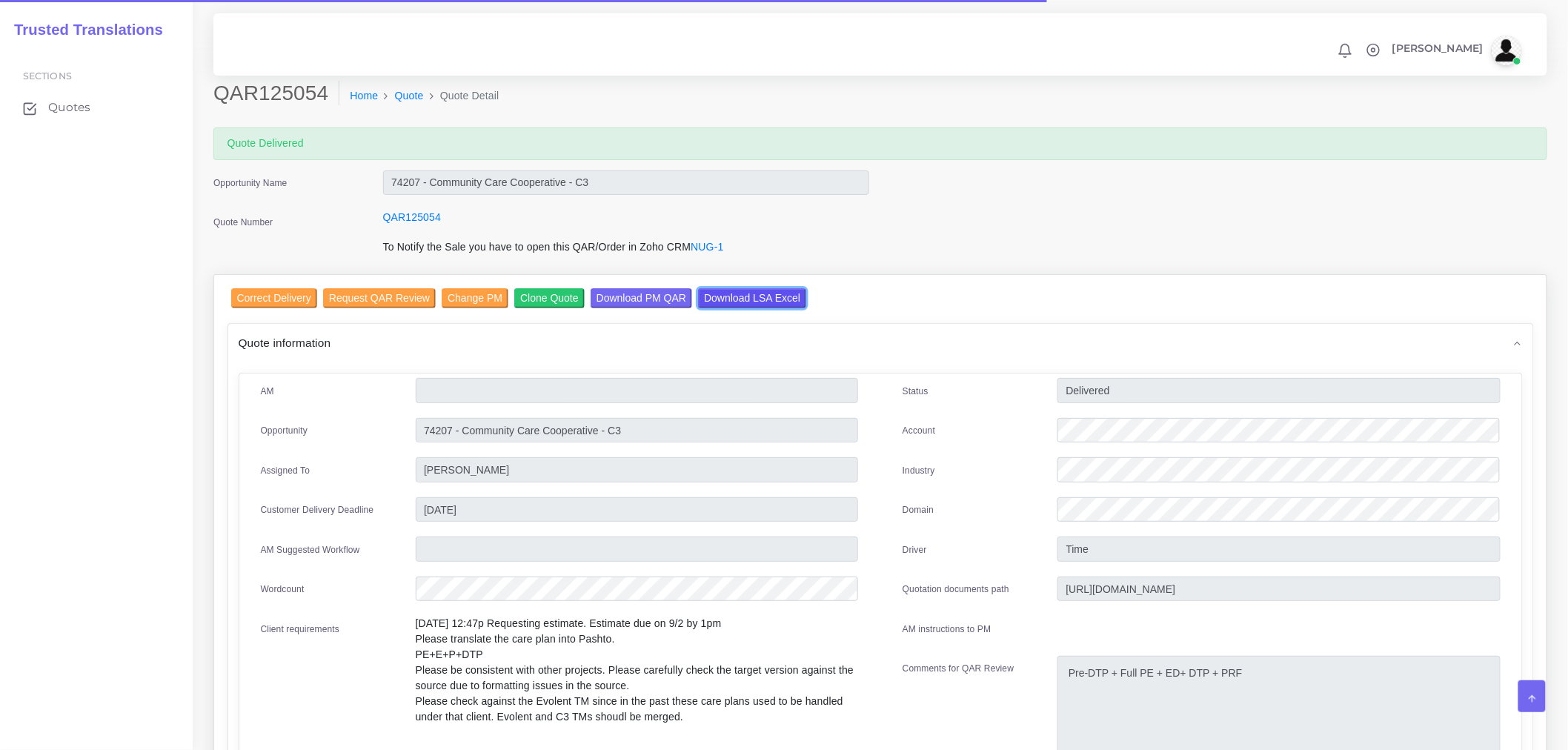
click at [753, 297] on input "Download LSA Excel" at bounding box center [752, 298] width 108 height 20
